Goal: Answer question/provide support: Share knowledge or assist other users

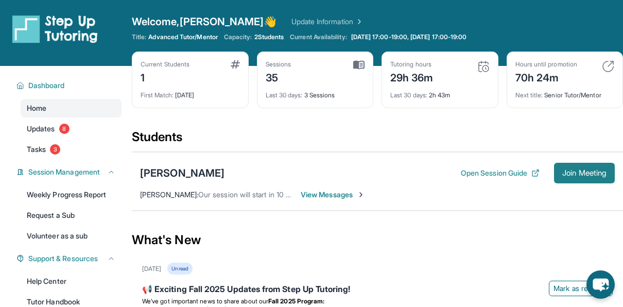
drag, startPoint x: 0, startPoint y: 0, endPoint x: 580, endPoint y: 169, distance: 603.7
click at [580, 170] on span "Join Meeting" at bounding box center [585, 173] width 44 height 6
click at [169, 176] on div "[PERSON_NAME]" at bounding box center [182, 173] width 84 height 14
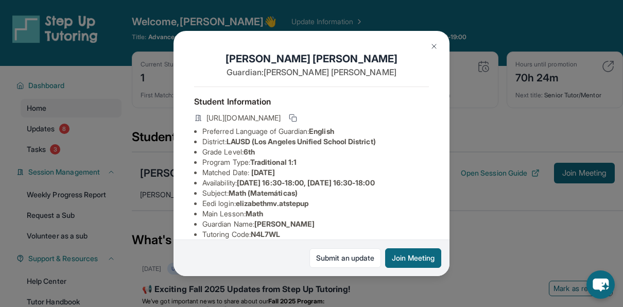
scroll to position [59, 0]
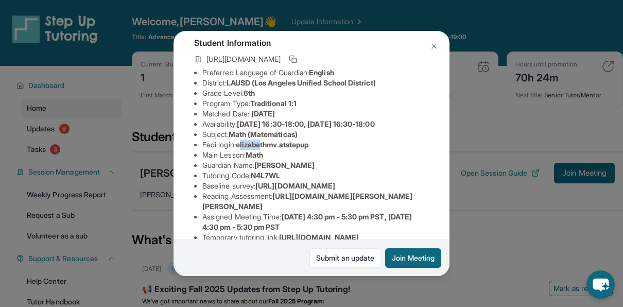
drag, startPoint x: 243, startPoint y: 154, endPoint x: 267, endPoint y: 153, distance: 24.2
click at [267, 149] on span "elizabethmv.atstepup" at bounding box center [272, 144] width 73 height 9
drag, startPoint x: 267, startPoint y: 153, endPoint x: 242, endPoint y: 151, distance: 25.3
click at [242, 149] on span "elizabethmv.atstepup" at bounding box center [272, 144] width 73 height 9
drag, startPoint x: 241, startPoint y: 152, endPoint x: 350, endPoint y: 156, distance: 109.3
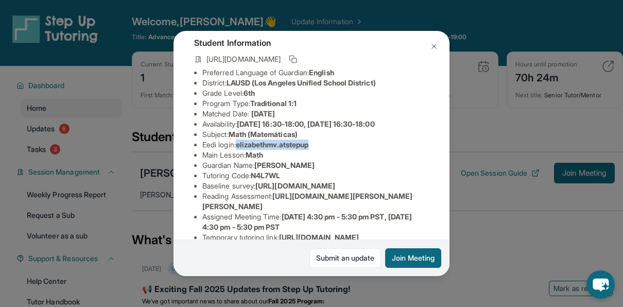
click at [350, 150] on li "Eedi login : [PERSON_NAME].atstepup" at bounding box center [315, 145] width 227 height 10
copy span "elizabethmv.atstepup"
click at [438, 46] on button at bounding box center [434, 46] width 21 height 21
